Goal: Task Accomplishment & Management: Use online tool/utility

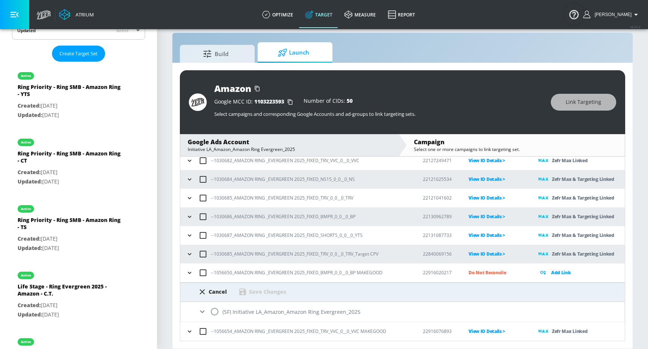
click at [185, 273] on button "button" at bounding box center [189, 272] width 11 height 11
click at [190, 272] on icon "button" at bounding box center [189, 272] width 7 height 7
click at [205, 297] on div "Cancel Save Changes" at bounding box center [402, 292] width 444 height 19
click at [211, 293] on div "Cancel" at bounding box center [218, 291] width 18 height 7
click at [485, 274] on p "Do Not Reconcile" at bounding box center [497, 272] width 58 height 9
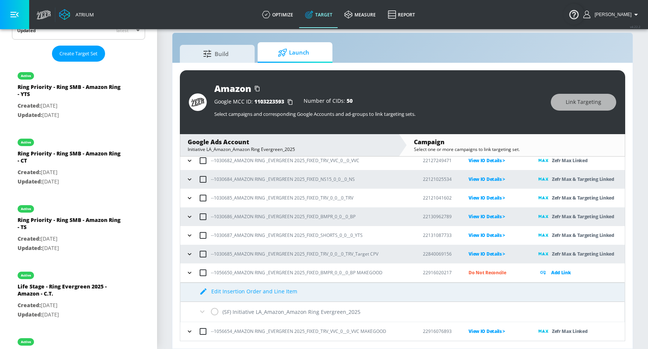
scroll to position [23, 0]
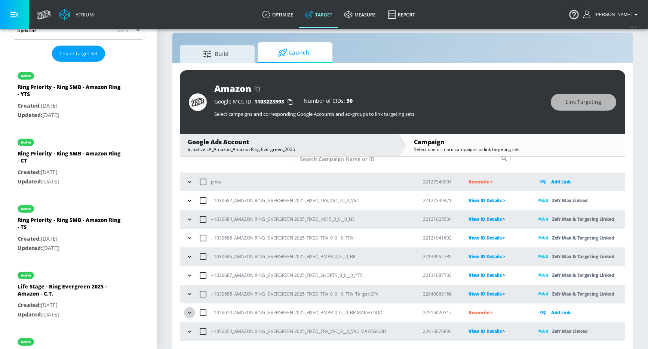
click at [185, 311] on button "button" at bounding box center [189, 312] width 11 height 11
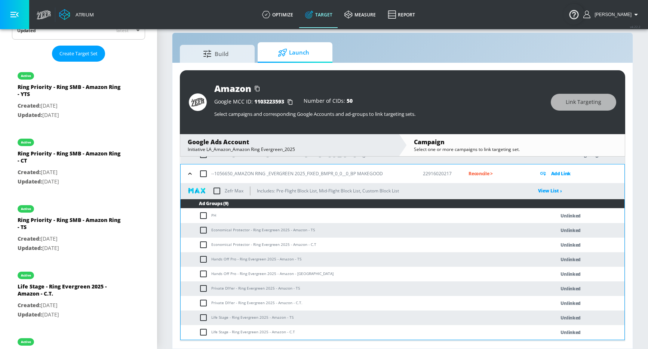
scroll to position [179, 0]
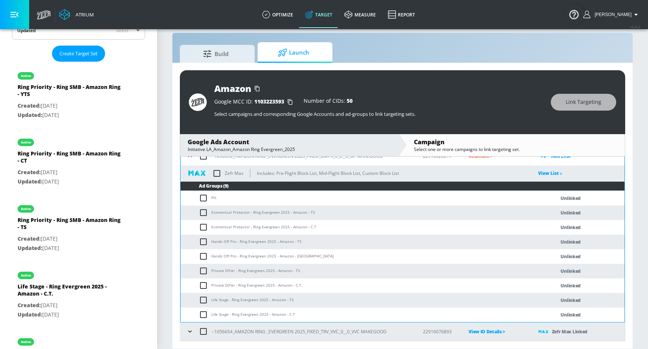
click at [201, 213] on input "checkbox" at bounding box center [205, 212] width 12 height 9
checkbox input "true"
click at [571, 100] on span "Link Targeting" at bounding box center [583, 102] width 36 height 9
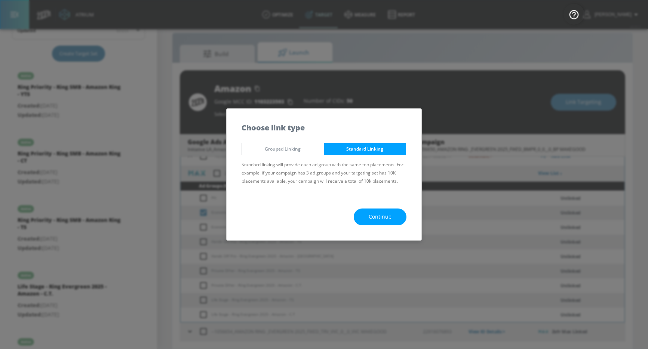
click at [391, 219] on span "Continue" at bounding box center [379, 216] width 23 height 9
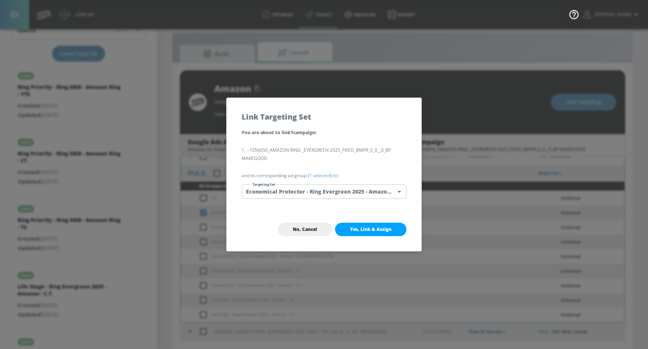
click at [345, 196] on body "Atrium optimize Target measure Report optimize Target measure Report v 4.22.2 G…" at bounding box center [324, 169] width 648 height 360
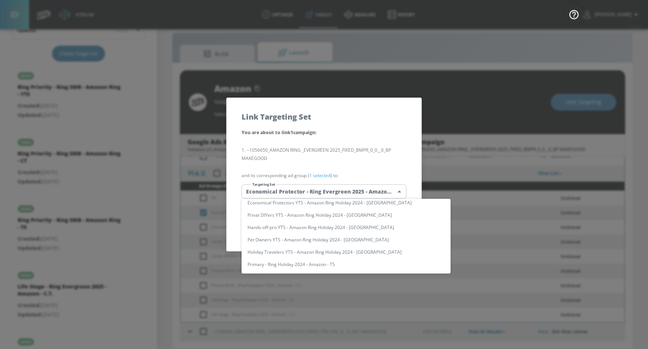
scroll to position [0, 0]
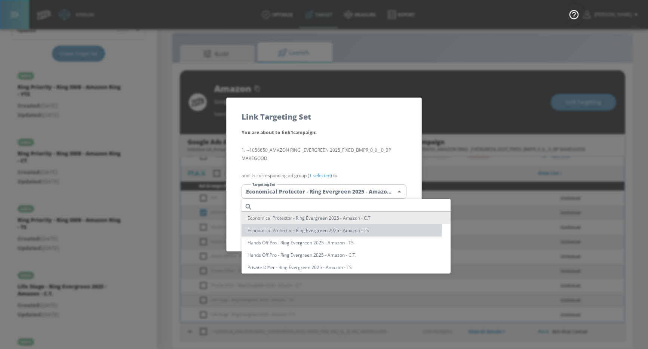
click at [330, 228] on li "Economical Protector - Ring Evergreen 2025 - Amazon - TS" at bounding box center [345, 230] width 209 height 12
type input "07d99d99-3e6a-4b93-ac98-6514cf0a6df7"
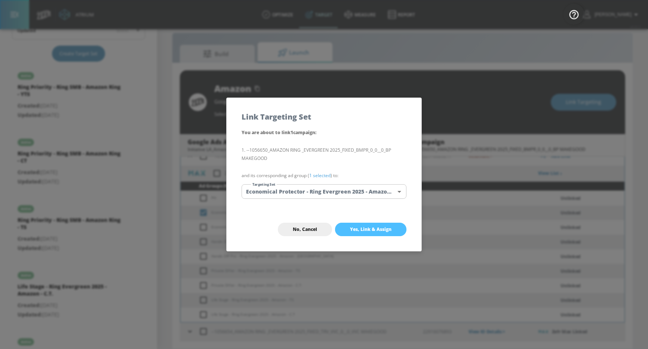
click at [355, 232] on span "Yes, Link & Assign" at bounding box center [370, 229] width 41 height 6
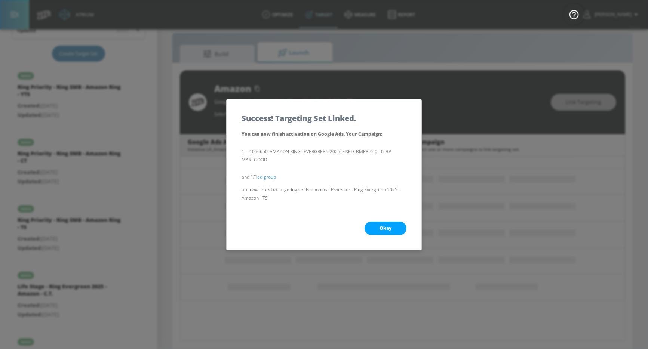
scroll to position [62, 0]
click at [374, 227] on button "Okay" at bounding box center [385, 228] width 42 height 13
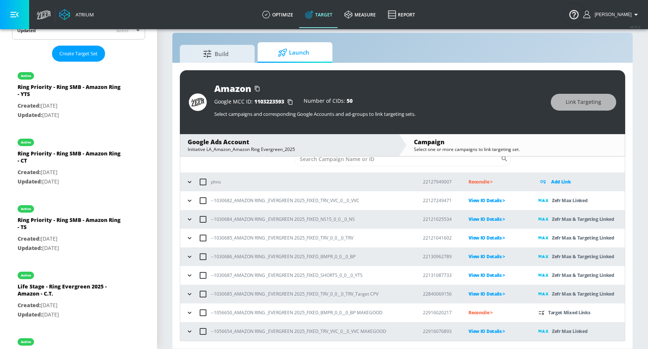
scroll to position [23, 0]
click at [192, 311] on icon "button" at bounding box center [189, 312] width 7 height 7
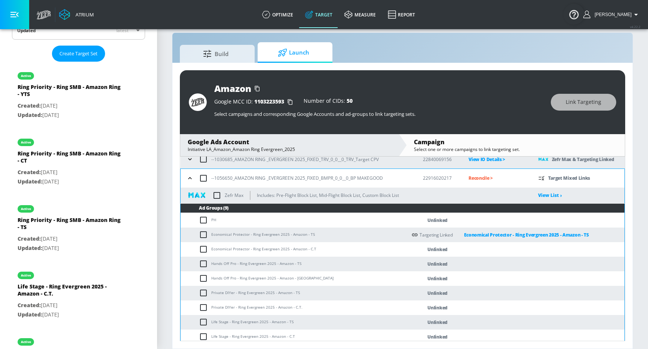
scroll to position [161, 0]
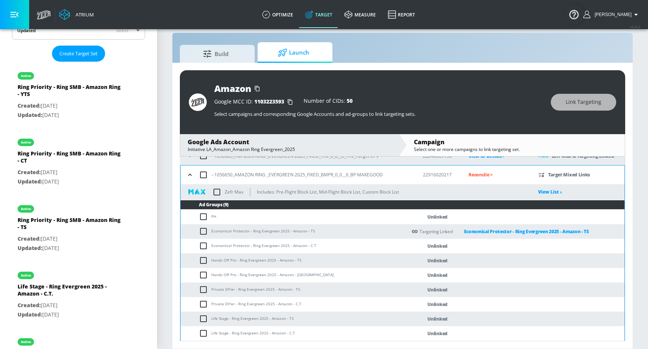
click at [199, 246] on input "checkbox" at bounding box center [205, 245] width 12 height 9
click at [569, 106] on span "Link Targeting" at bounding box center [583, 102] width 36 height 9
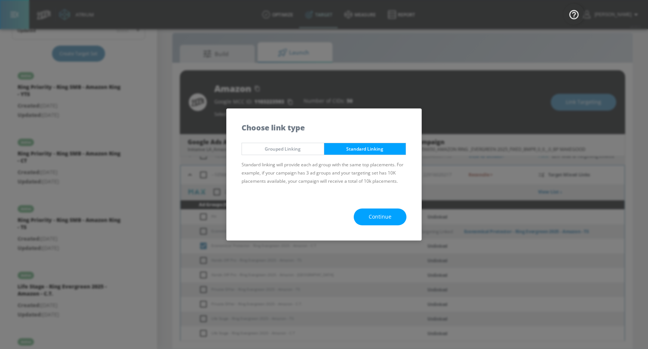
click at [376, 217] on span "Continue" at bounding box center [379, 216] width 23 height 9
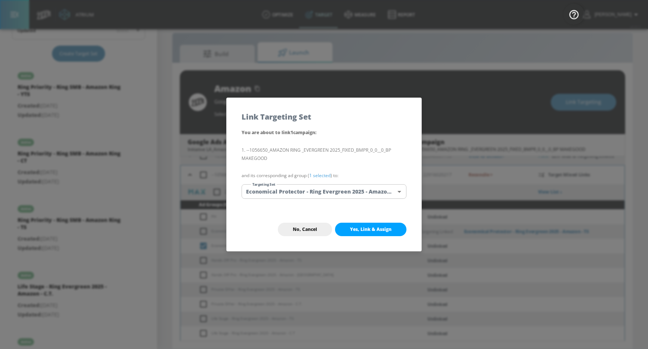
click at [308, 193] on body "Atrium optimize Target measure Report optimize Target measure Report v 4.22.2 G…" at bounding box center [324, 169] width 648 height 360
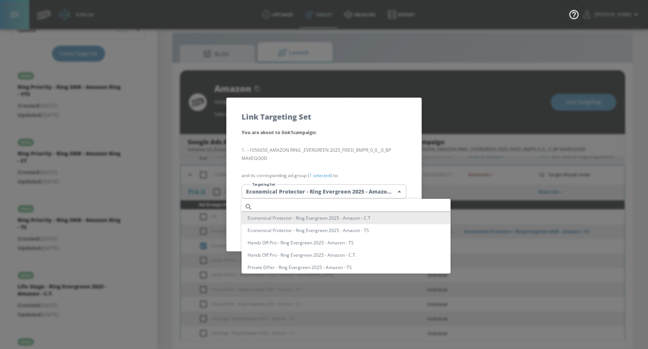
click at [312, 219] on li "Economical Protector - Ring Evergreen 2025 - Amazon - C.T" at bounding box center [345, 218] width 209 height 12
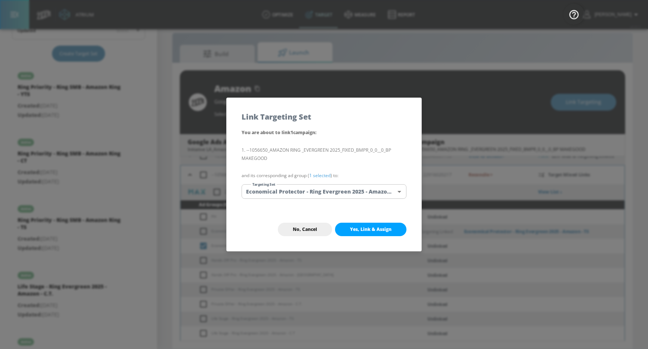
click at [361, 225] on button "Yes, Link & Assign" at bounding box center [370, 229] width 71 height 13
checkbox input "false"
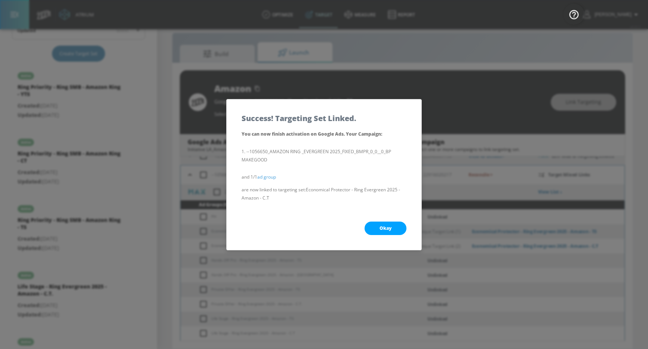
click at [361, 225] on div "Okay" at bounding box center [323, 228] width 195 height 43
click at [373, 225] on button "Okay" at bounding box center [385, 228] width 42 height 13
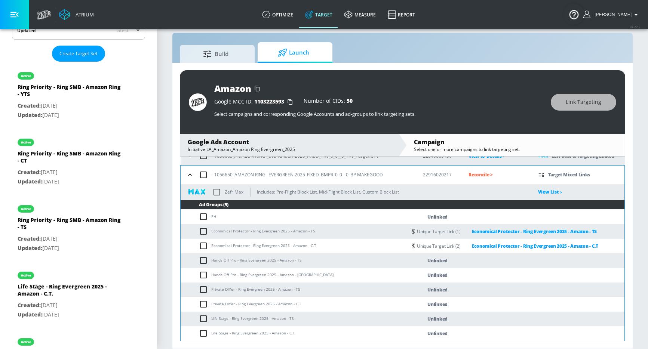
click at [205, 262] on input "checkbox" at bounding box center [205, 260] width 12 height 9
checkbox input "true"
click at [571, 102] on span "Link Targeting" at bounding box center [583, 102] width 36 height 9
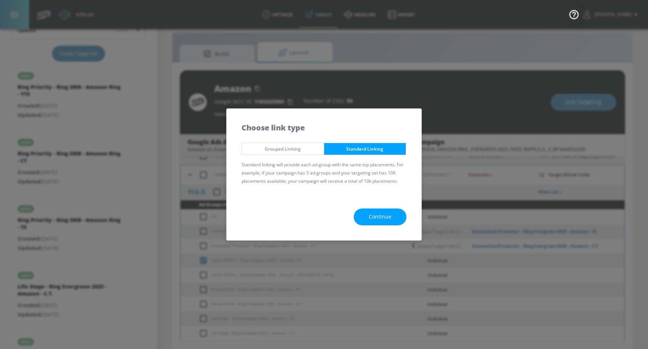
click at [385, 219] on span "Continue" at bounding box center [379, 216] width 23 height 9
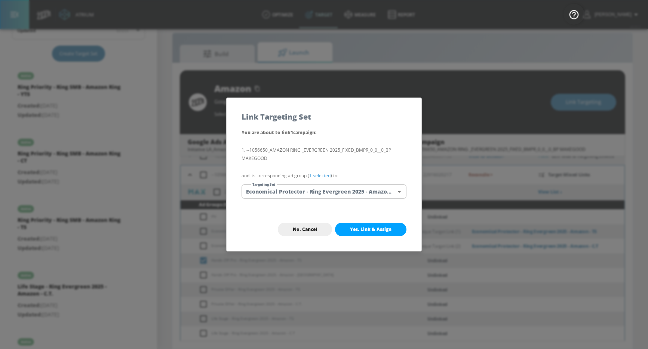
click at [351, 197] on body "Atrium optimize Target measure Report optimize Target measure Report v 4.22.2 G…" at bounding box center [324, 169] width 648 height 360
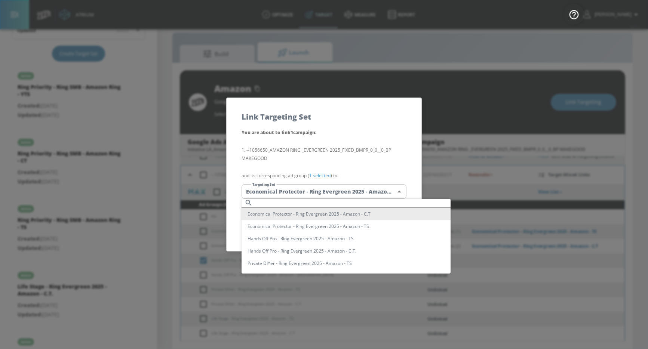
scroll to position [6, 0]
click at [339, 240] on li "Hands Off Pro - Ring Evergreen 2025 - Amazon - TS" at bounding box center [345, 237] width 209 height 12
type input "30b9330d-f32f-44b8-bb01-98001d4cd3a5"
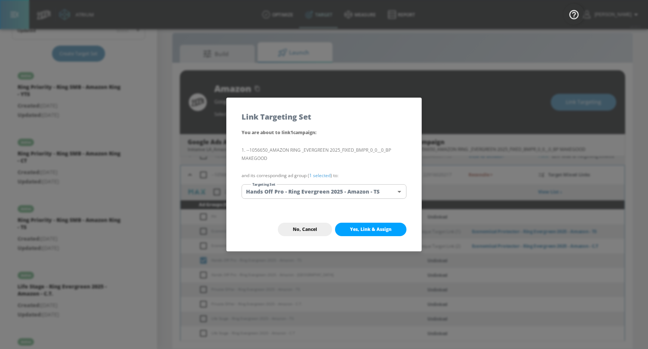
click at [355, 229] on span "Yes, Link & Assign" at bounding box center [370, 229] width 41 height 6
checkbox input "false"
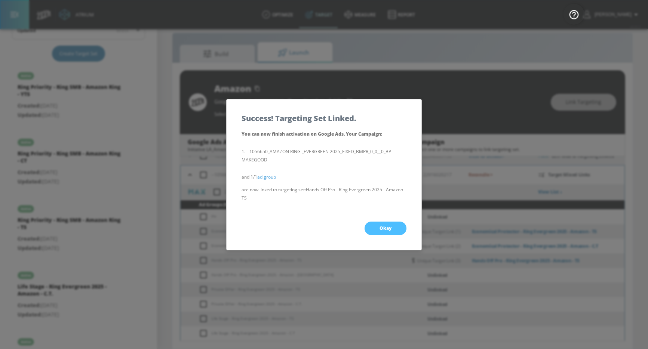
click at [373, 228] on button "Okay" at bounding box center [385, 228] width 42 height 13
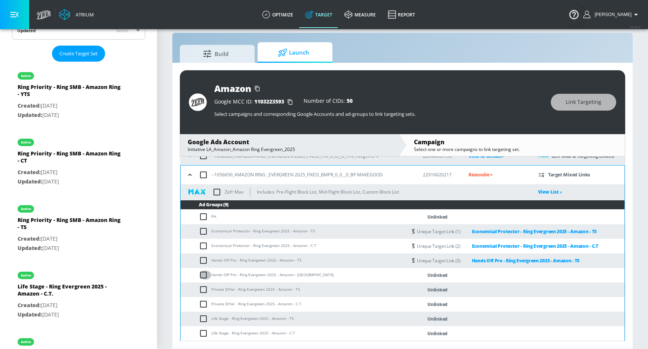
click at [205, 275] on input "checkbox" at bounding box center [205, 275] width 12 height 9
checkbox input "true"
click at [565, 104] on button "Link Targeting" at bounding box center [582, 102] width 65 height 17
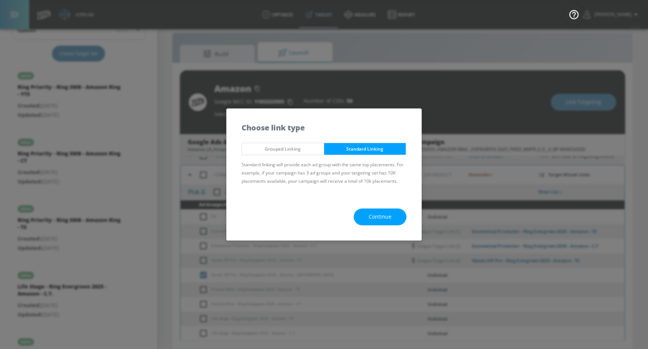
click at [367, 214] on button "Continue" at bounding box center [380, 217] width 53 height 17
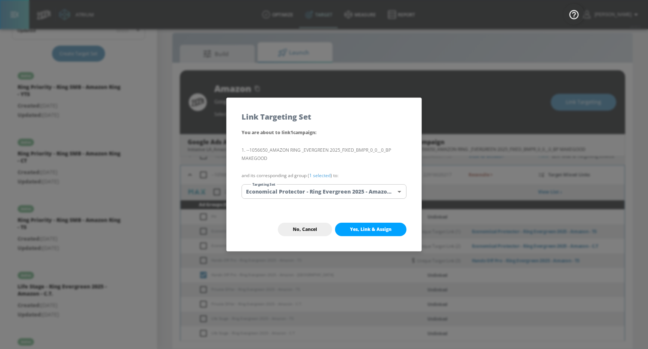
click at [361, 196] on body "Atrium optimize Target measure Report optimize Target measure Report v 4.22.2 G…" at bounding box center [324, 169] width 648 height 360
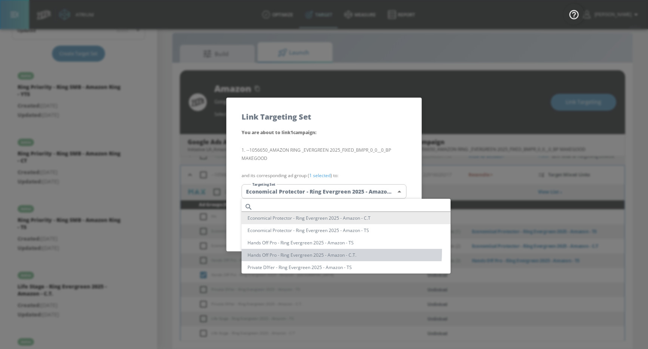
click at [327, 252] on li "Hands Off Pro - Ring Evergreen 2025 - Amazon - C.T." at bounding box center [345, 255] width 209 height 12
type input "9843af69-c1ed-4442-90e5-b981e9781bc7"
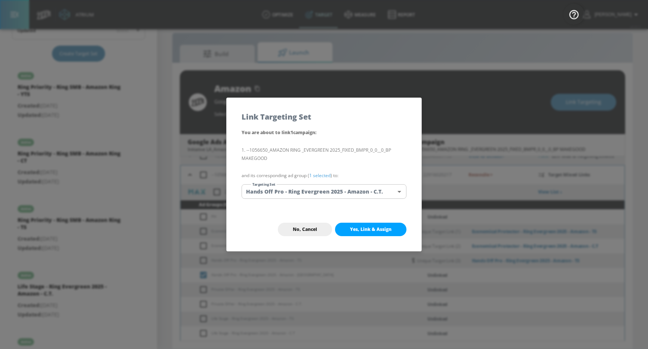
click at [371, 226] on span "Yes, Link & Assign" at bounding box center [370, 229] width 41 height 6
checkbox input "false"
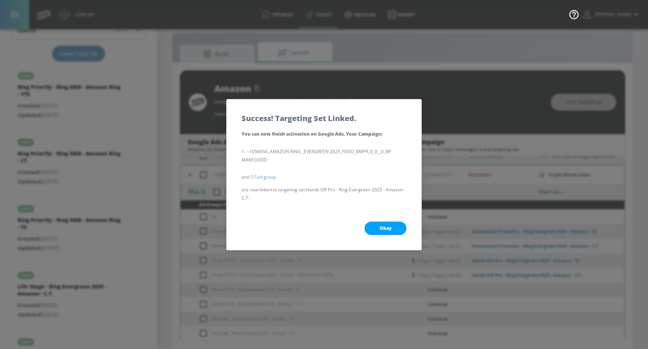
click at [380, 227] on span "Okay" at bounding box center [385, 228] width 12 height 6
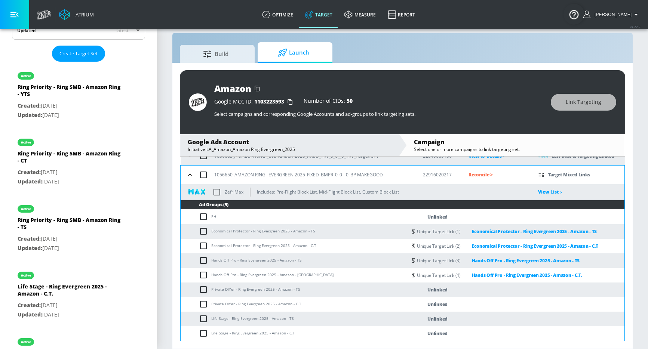
click at [206, 286] on input "checkbox" at bounding box center [205, 289] width 12 height 9
checkbox input "true"
click at [570, 98] on span "Link Targeting" at bounding box center [583, 102] width 36 height 9
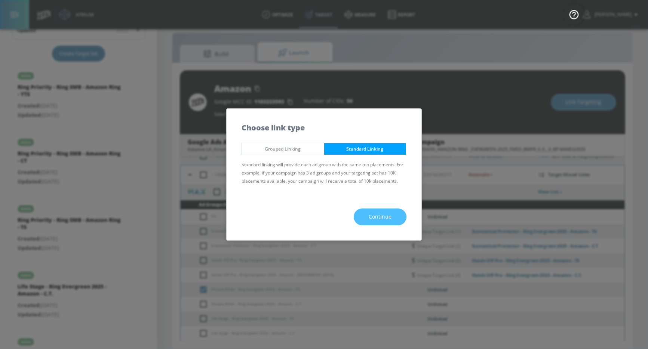
click at [384, 223] on button "Continue" at bounding box center [380, 217] width 53 height 17
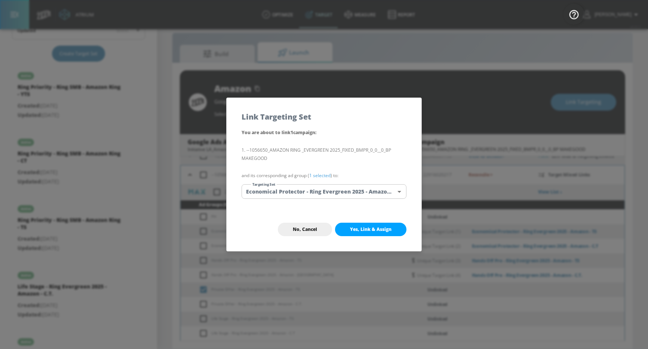
click at [368, 204] on div "You are about to link 1 campaign : --1056650_AMAZON RING _EVERGREEN 2025_FIXED_…" at bounding box center [323, 168] width 195 height 80
click at [366, 201] on div "You are about to link 1 campaign : --1056650_AMAZON RING _EVERGREEN 2025_FIXED_…" at bounding box center [323, 168] width 195 height 80
click at [365, 198] on body "Atrium optimize Target measure Report optimize Target measure Report v 4.22.2 G…" at bounding box center [324, 169] width 648 height 360
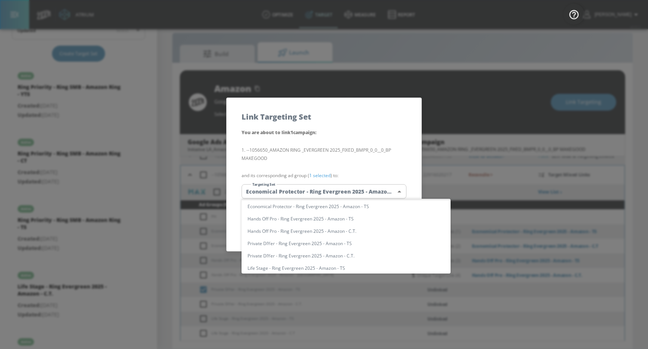
scroll to position [25, 0]
click at [360, 241] on li "Private DIYer - Ring Evergreen 2025 - Amazon - TS" at bounding box center [345, 242] width 209 height 12
type input "fb3c38e9-3342-4951-b9f8-ff30546a7898"
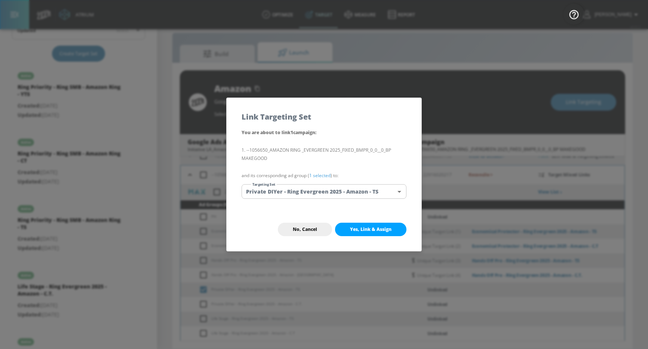
click at [388, 232] on button "Yes, Link & Assign" at bounding box center [370, 229] width 71 height 13
checkbox input "false"
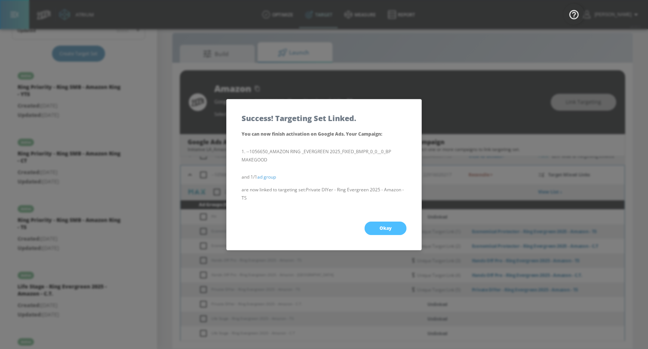
click at [388, 232] on button "Okay" at bounding box center [385, 228] width 42 height 13
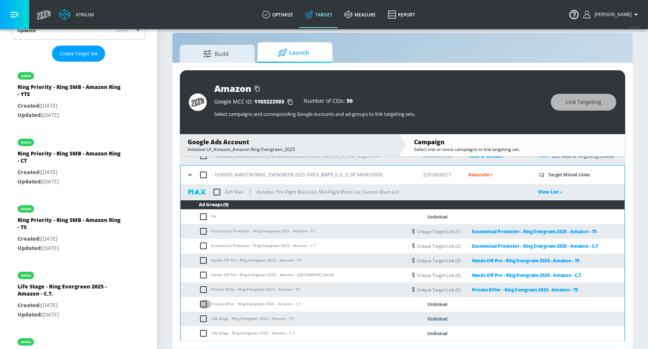
click at [207, 307] on input "checkbox" at bounding box center [205, 304] width 12 height 9
checkbox input "true"
click at [573, 101] on span "Link Targeting" at bounding box center [583, 102] width 36 height 9
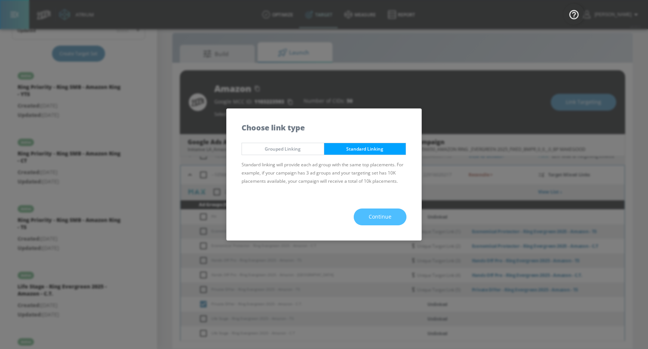
click at [370, 219] on span "Continue" at bounding box center [379, 216] width 23 height 9
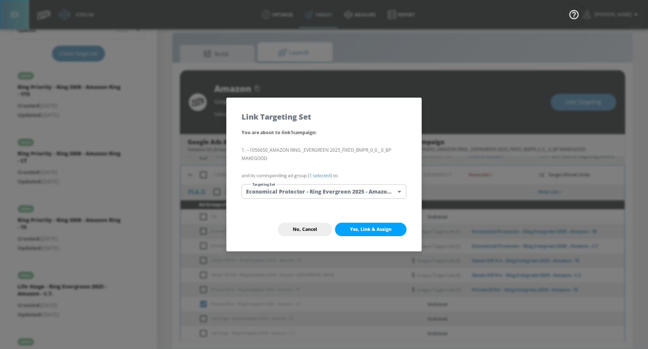
click at [366, 188] on body "Atrium optimize Target measure Report optimize Target measure Report v 4.22.2 G…" at bounding box center [324, 169] width 648 height 360
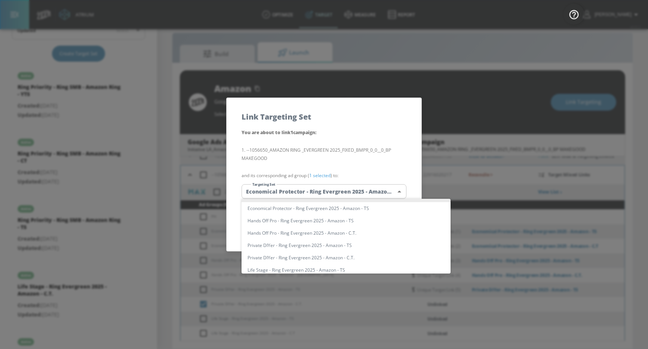
scroll to position [24, 0]
click at [348, 256] on li "Private DIYer - Ring Evergreen 2025 - Amazon - C.T." at bounding box center [345, 256] width 209 height 12
type input "4f655e21-2094-40f5-8b40-419065ebf0e4"
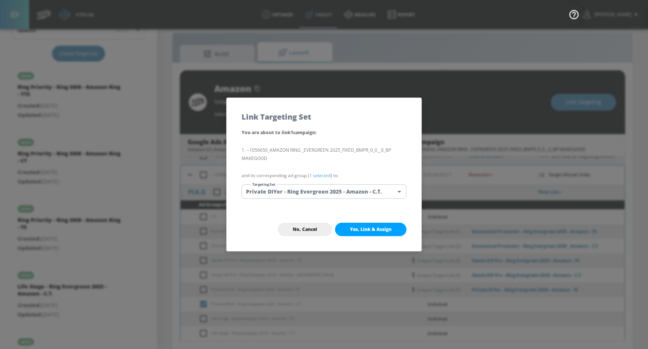
click at [363, 237] on div "No, Cancel Yes, Link & Assign" at bounding box center [323, 229] width 195 height 43
click at [362, 234] on button "Yes, Link & Assign" at bounding box center [370, 229] width 71 height 13
checkbox input "false"
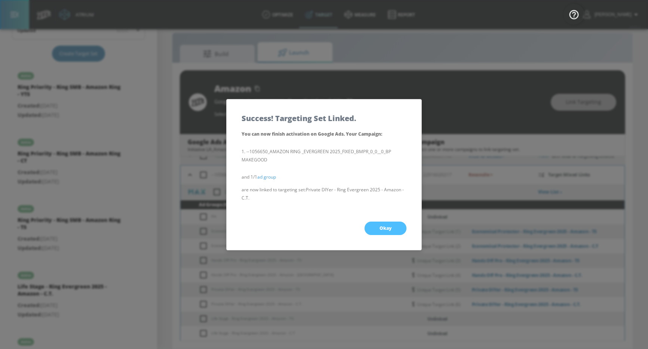
click at [376, 228] on button "Okay" at bounding box center [385, 228] width 42 height 13
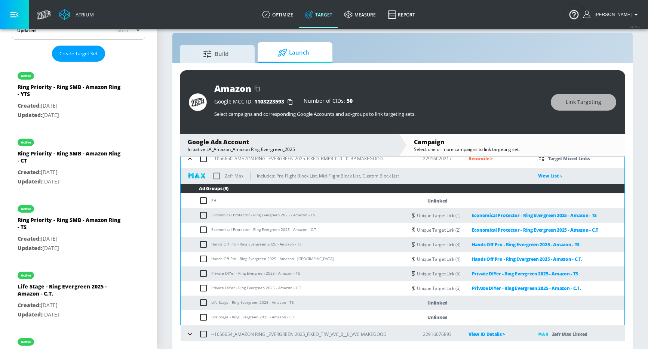
scroll to position [179, 0]
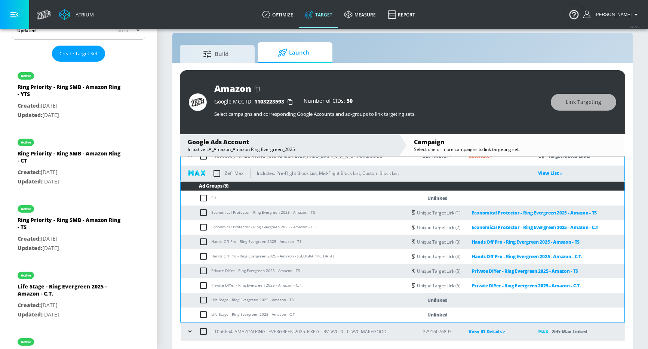
click at [209, 300] on input "checkbox" at bounding box center [205, 300] width 12 height 9
checkbox input "true"
click at [596, 99] on span "Link Targeting" at bounding box center [583, 102] width 36 height 9
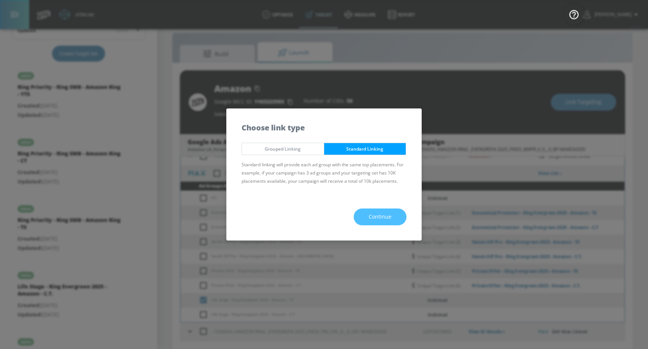
click at [366, 211] on button "Continue" at bounding box center [380, 217] width 53 height 17
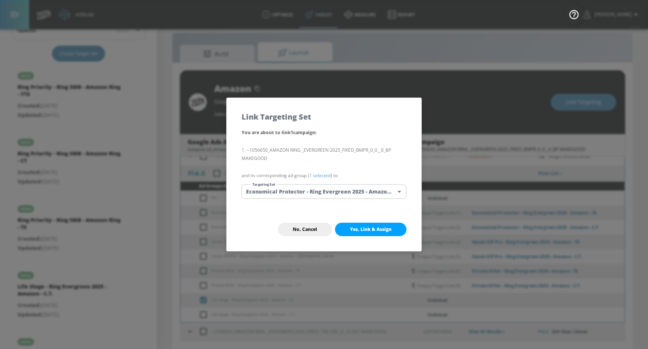
click at [358, 201] on div "You are about to link 1 campaign : --1056650_AMAZON RING _EVERGREEN 2025_FIXED_…" at bounding box center [323, 168] width 195 height 80
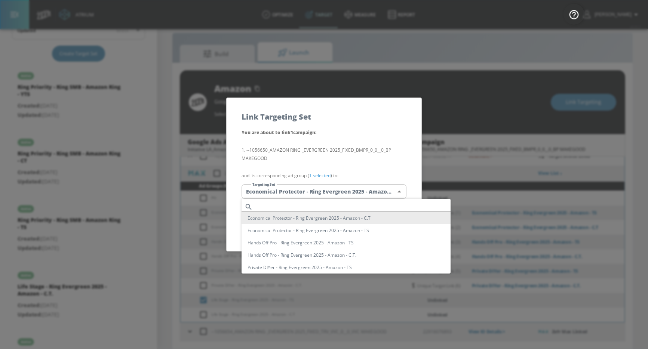
click at [358, 198] on body "Atrium optimize Target measure Report optimize Target measure Report v 4.22.2 G…" at bounding box center [324, 169] width 648 height 360
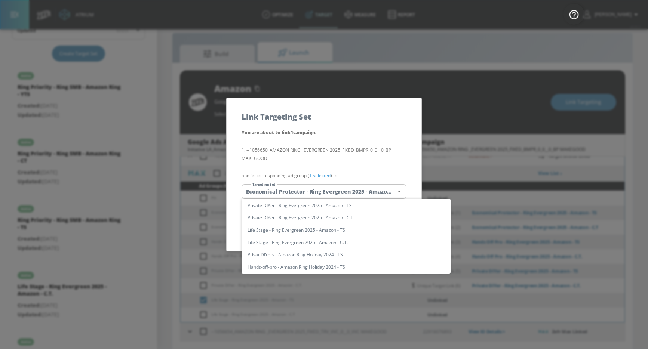
scroll to position [63, 0]
click at [350, 228] on li "Life Stage - Ring Evergreen 2025 - Amazon - TS" at bounding box center [345, 229] width 209 height 12
type input "5c81894f-1285-4d44-b3b2-2ff3a9db2939"
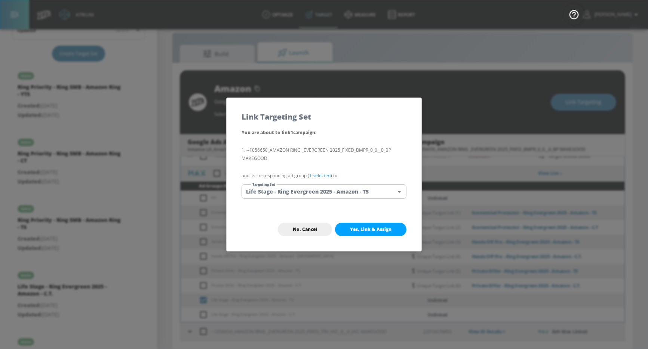
click at [385, 228] on span "Yes, Link & Assign" at bounding box center [370, 229] width 41 height 6
click at [382, 228] on div "No, Cancel Yes, Link & Assign" at bounding box center [323, 229] width 195 height 43
checkbox input "false"
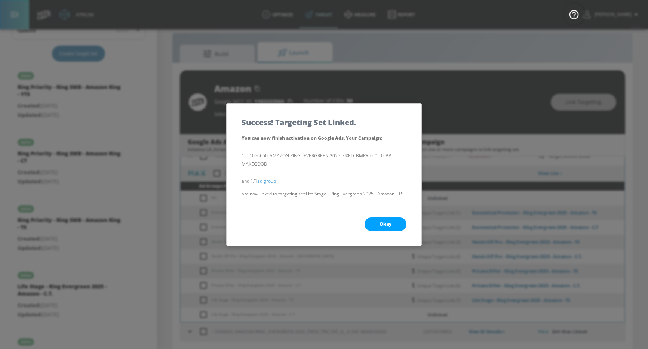
click at [382, 228] on button "Okay" at bounding box center [385, 223] width 42 height 13
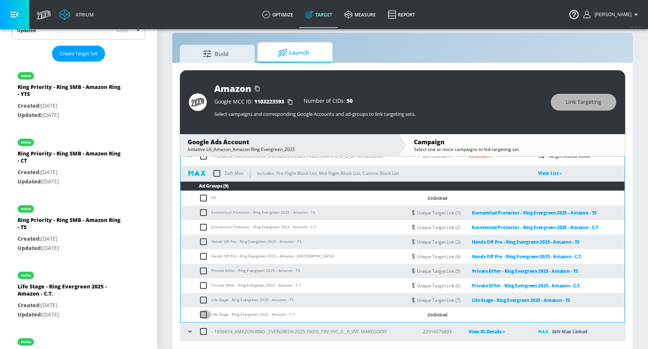
click at [205, 316] on input "checkbox" at bounding box center [205, 314] width 12 height 9
checkbox input "true"
click at [568, 106] on span "Link Targeting" at bounding box center [583, 102] width 36 height 9
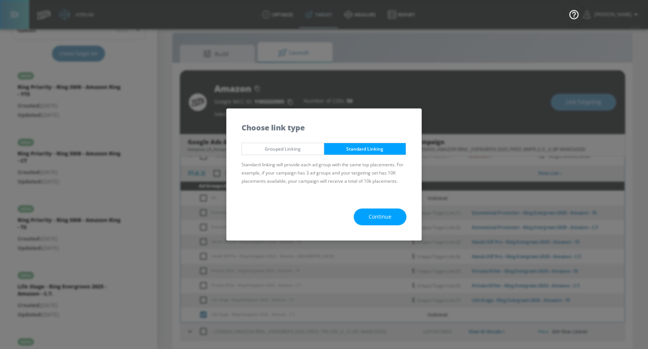
click at [377, 212] on span "Continue" at bounding box center [379, 216] width 23 height 9
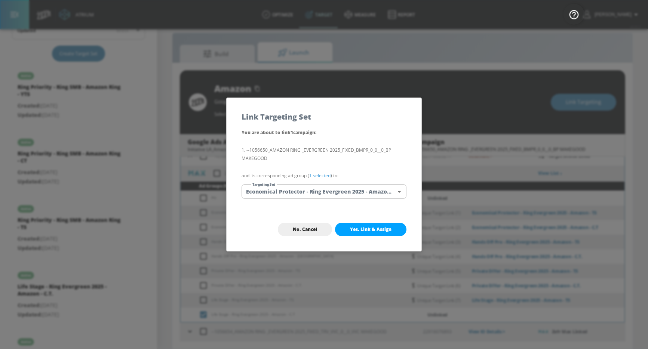
click at [378, 188] on body "Atrium optimize Target measure Report optimize Target measure Report v 4.22.2 G…" at bounding box center [324, 169] width 648 height 360
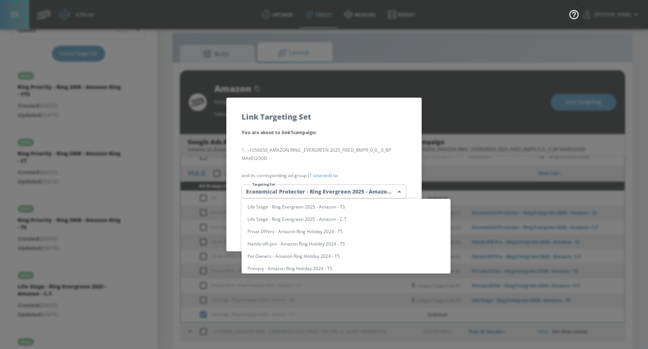
scroll to position [86, 0]
click at [362, 221] on li "Life Stage - Ring Evergreen 2025 - Amazon - C.T." at bounding box center [345, 219] width 209 height 12
type input "627475cd-5b2f-4010-9074-550857741c9b"
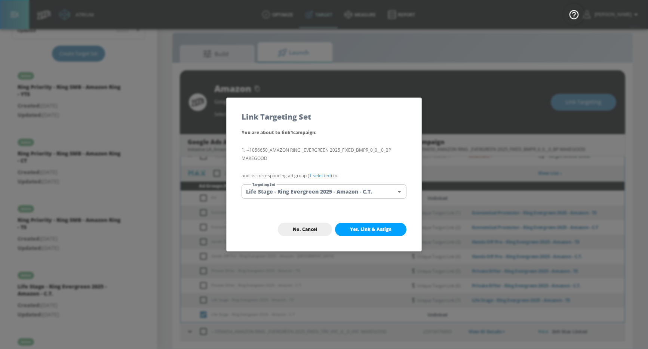
click at [367, 228] on span "Yes, Link & Assign" at bounding box center [370, 229] width 41 height 6
checkbox input "false"
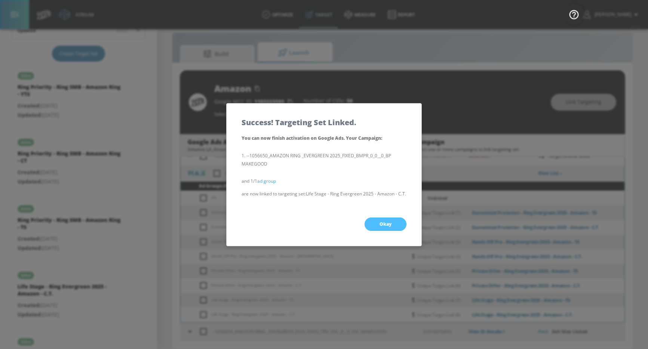
click at [370, 231] on button "Okay" at bounding box center [385, 223] width 42 height 13
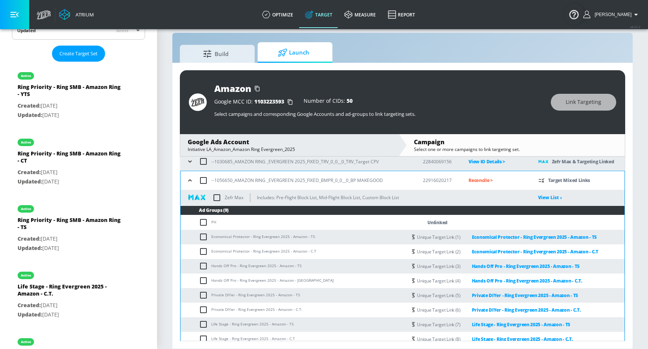
scroll to position [154, 0]
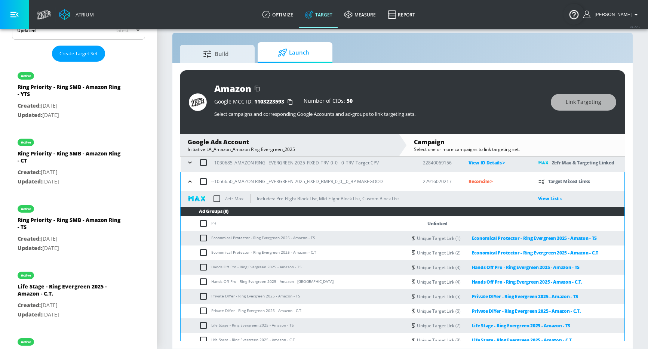
click at [216, 198] on input "checkbox" at bounding box center [217, 199] width 16 height 16
checkbox input "true"
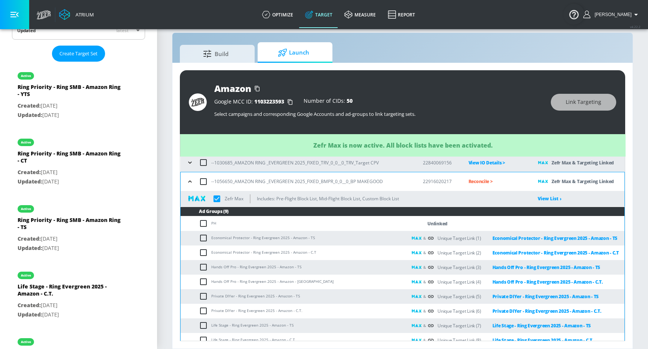
click at [483, 183] on p "Reconcile >" at bounding box center [497, 181] width 58 height 9
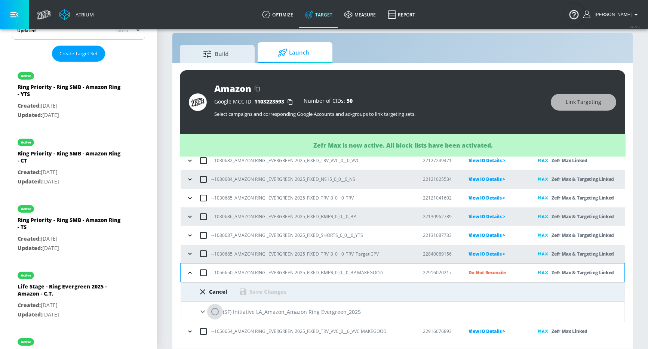
click at [211, 309] on input "radio" at bounding box center [215, 312] width 16 height 16
radio input "true"
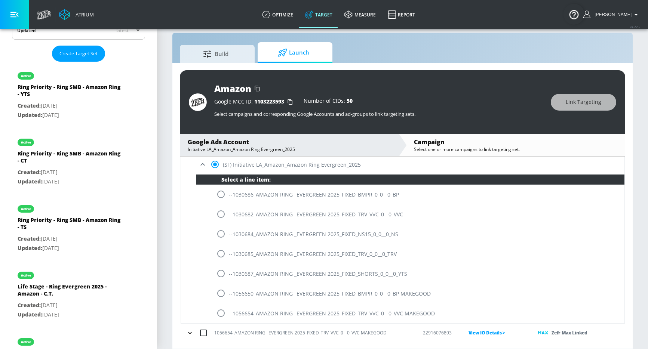
scroll to position [212, 0]
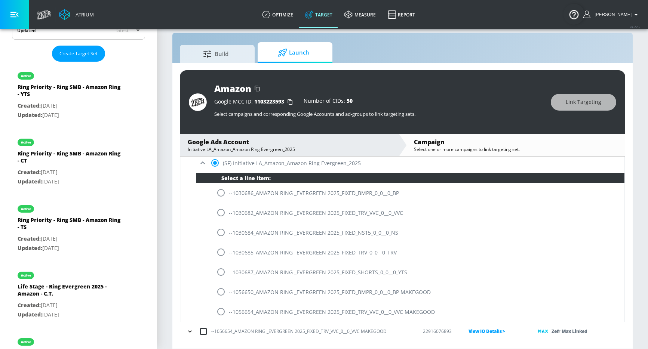
click at [228, 292] on input "radio" at bounding box center [221, 292] width 16 height 16
radio input "true"
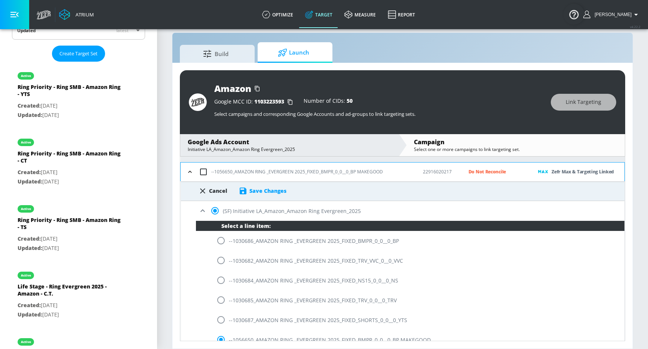
scroll to position [158, 0]
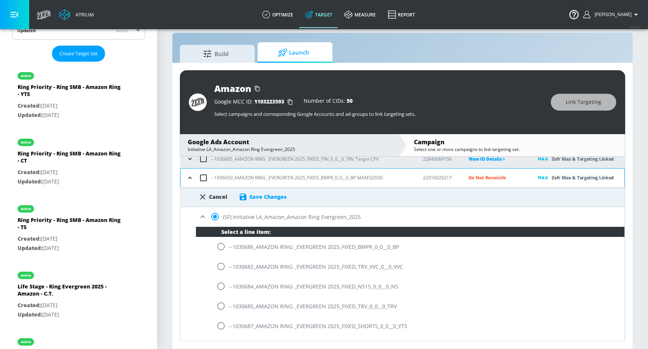
click at [277, 192] on div "Save Changes" at bounding box center [262, 196] width 48 height 9
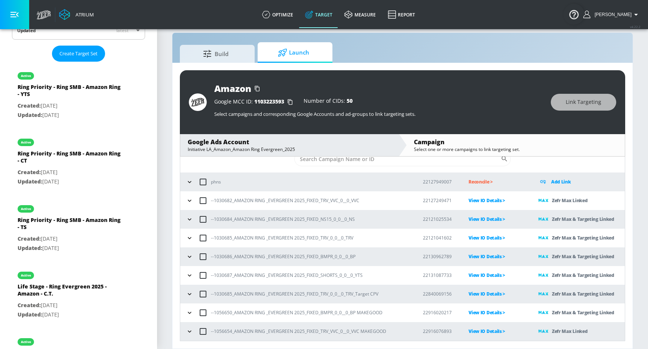
scroll to position [23, 0]
